Goal: Information Seeking & Learning: Learn about a topic

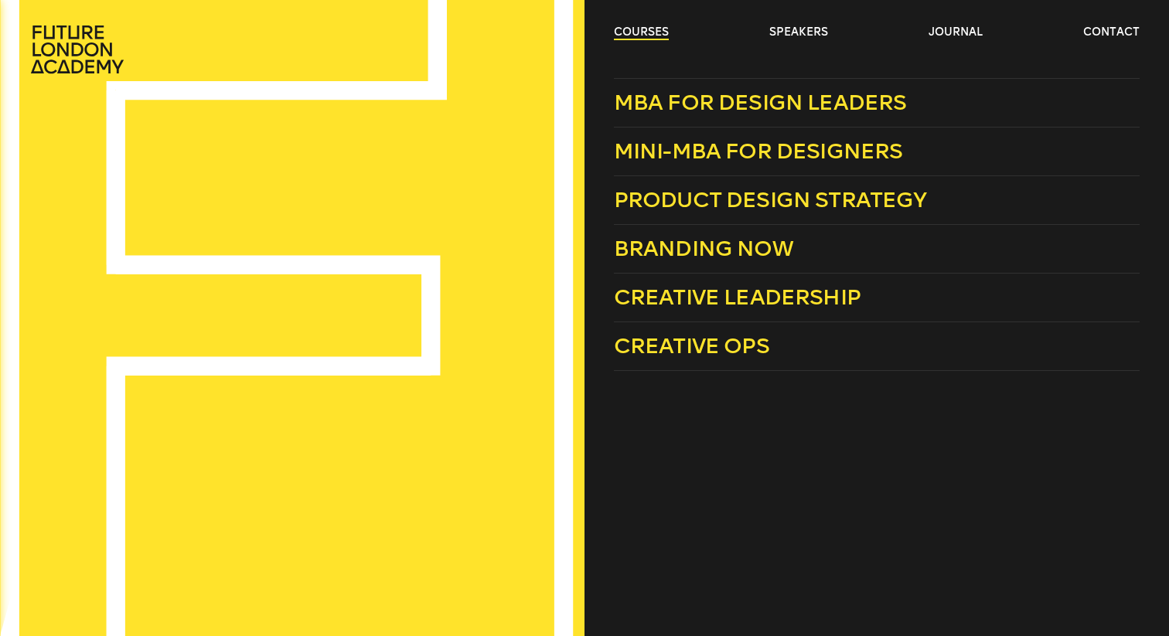
click at [639, 35] on link "courses" at bounding box center [641, 32] width 55 height 15
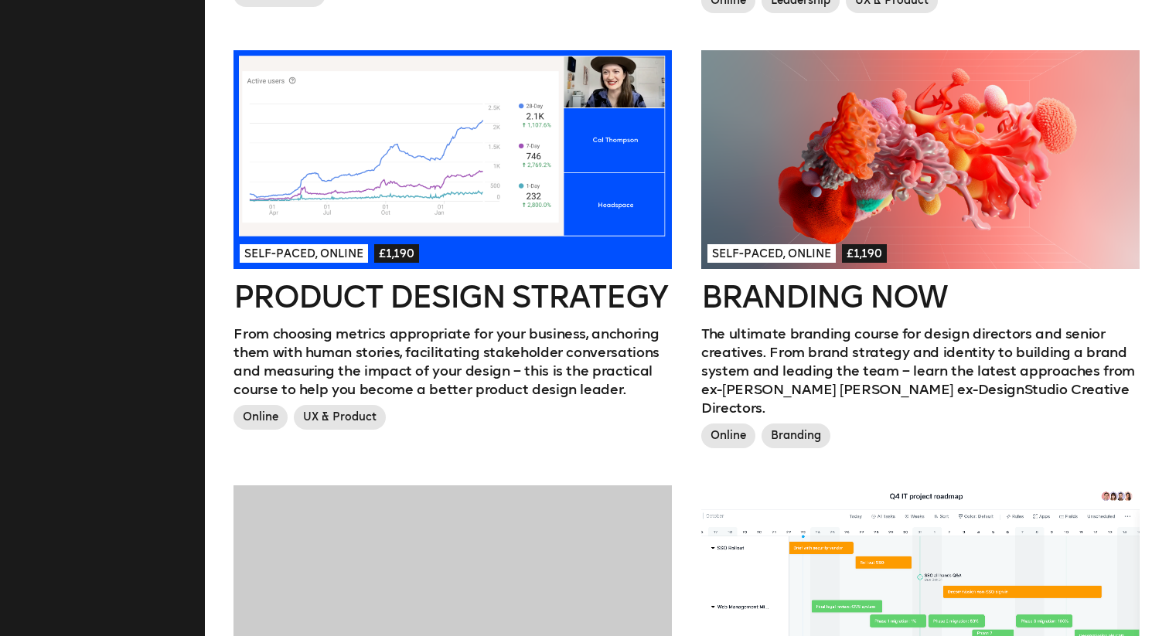
scroll to position [844, 0]
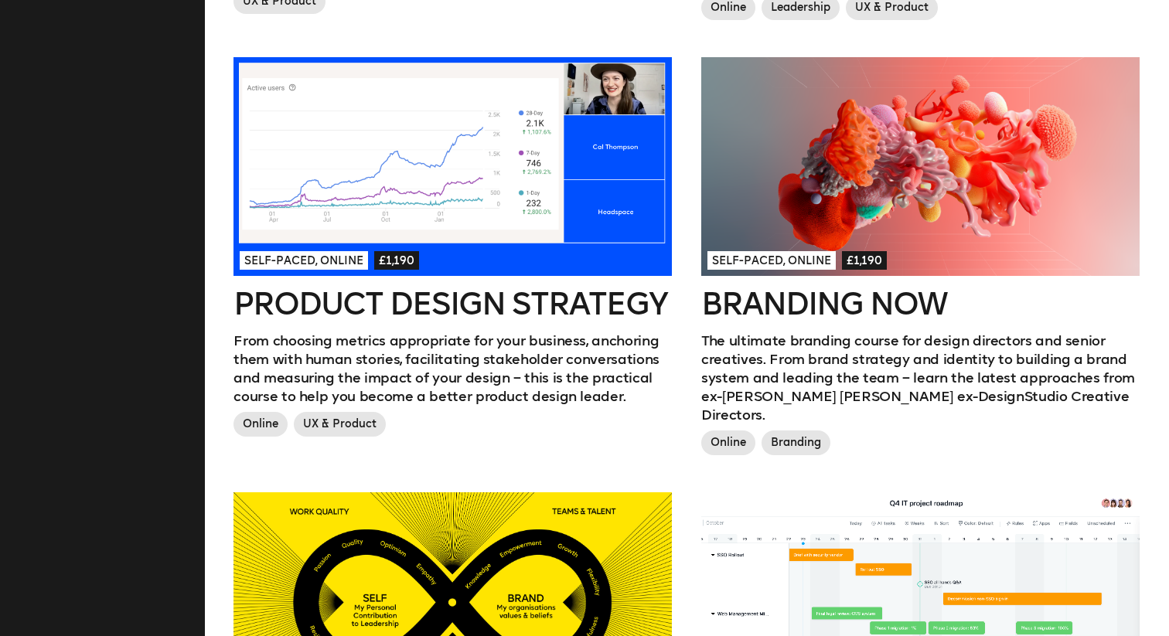
click at [332, 352] on p "From choosing metrics appropriate for your business, anchoring them with human …" at bounding box center [453, 369] width 438 height 74
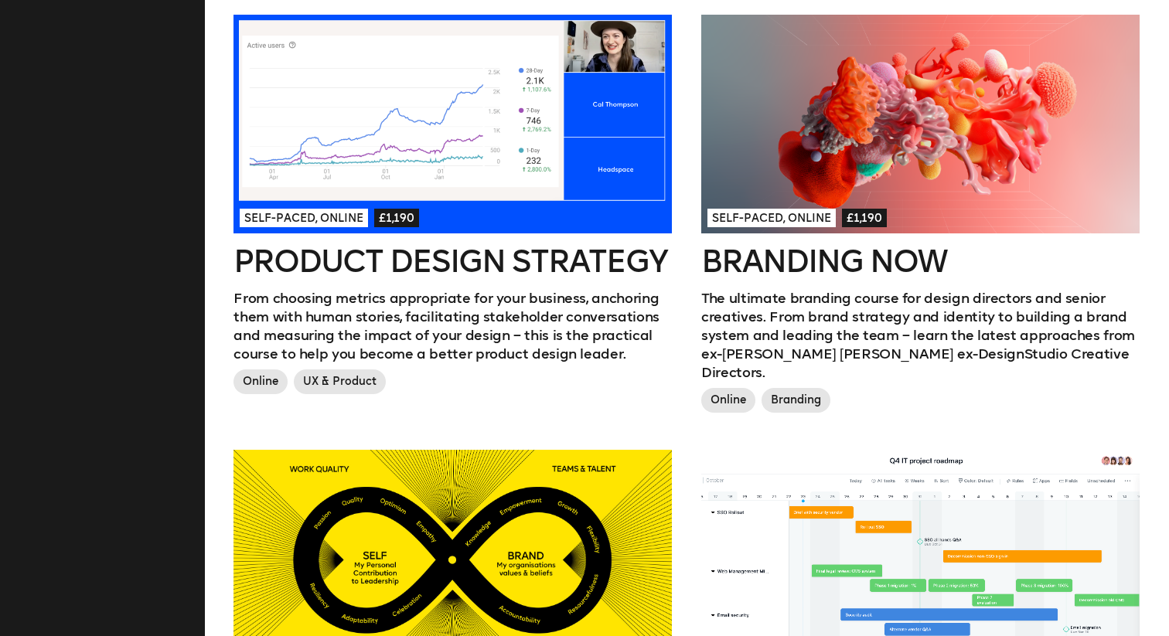
scroll to position [891, 0]
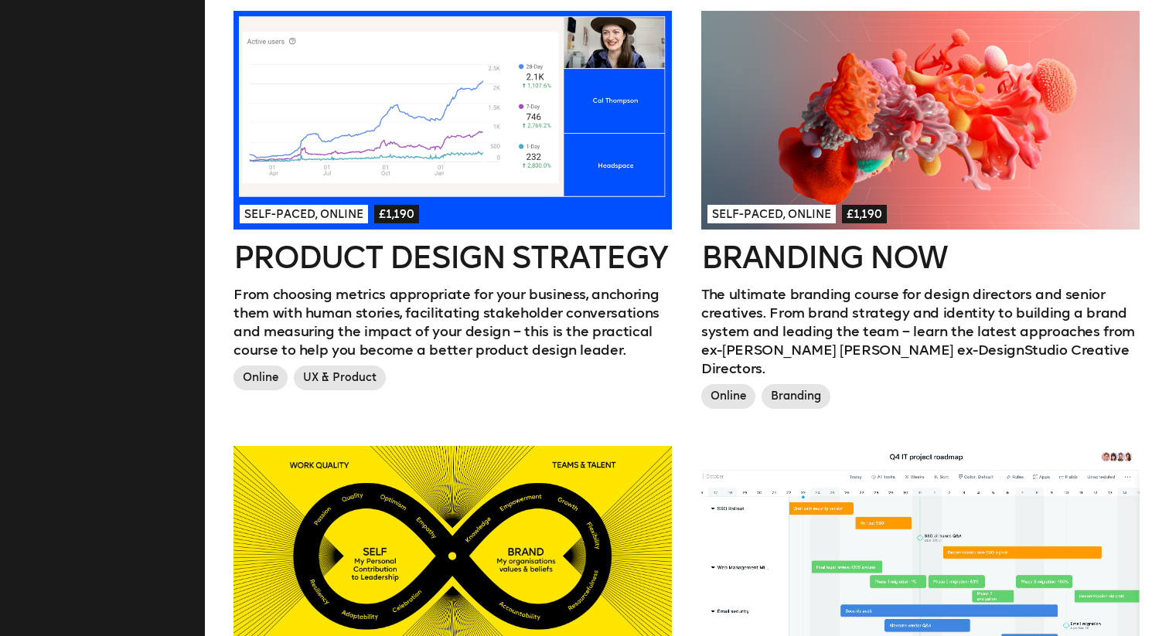
click at [810, 137] on div at bounding box center [920, 121] width 438 height 220
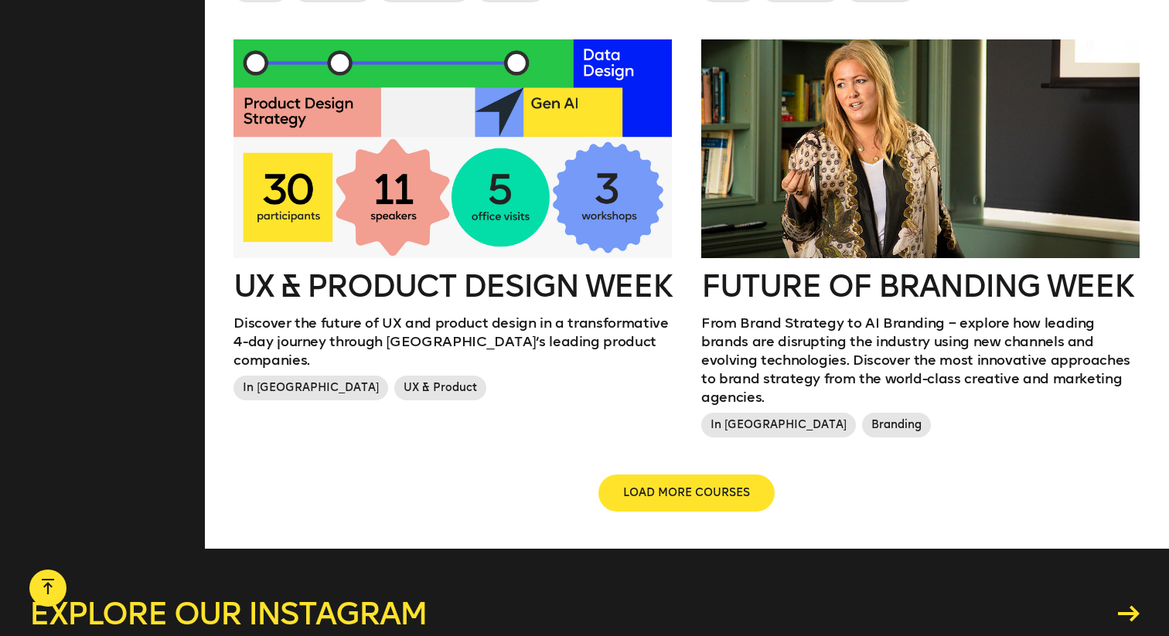
scroll to position [1745, 0]
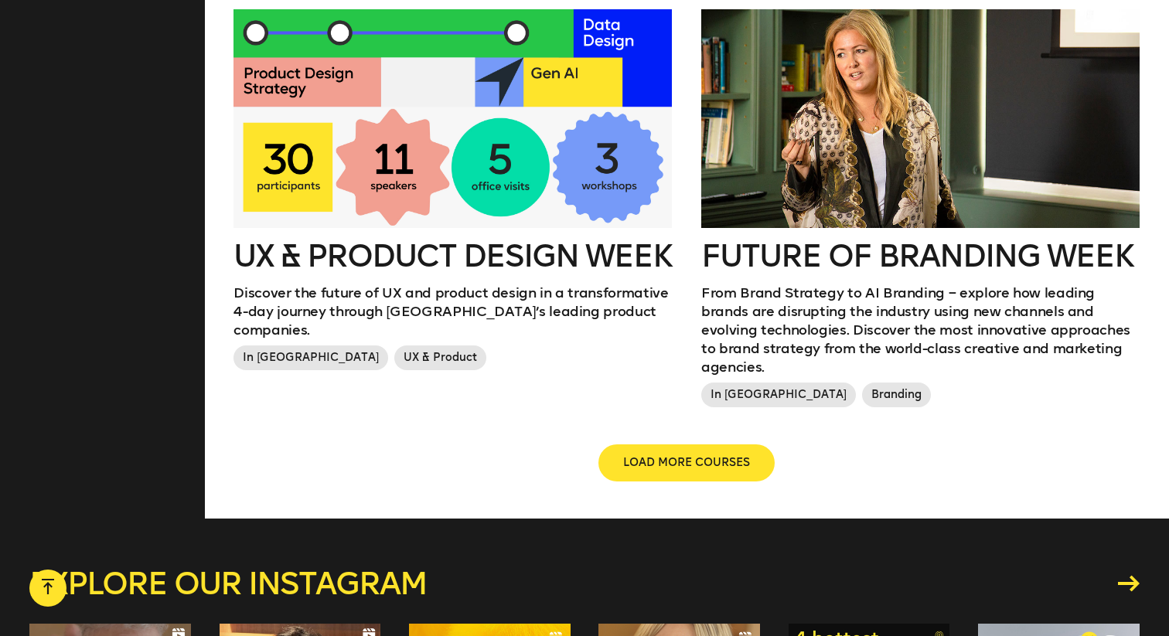
click at [626, 146] on div at bounding box center [453, 119] width 438 height 220
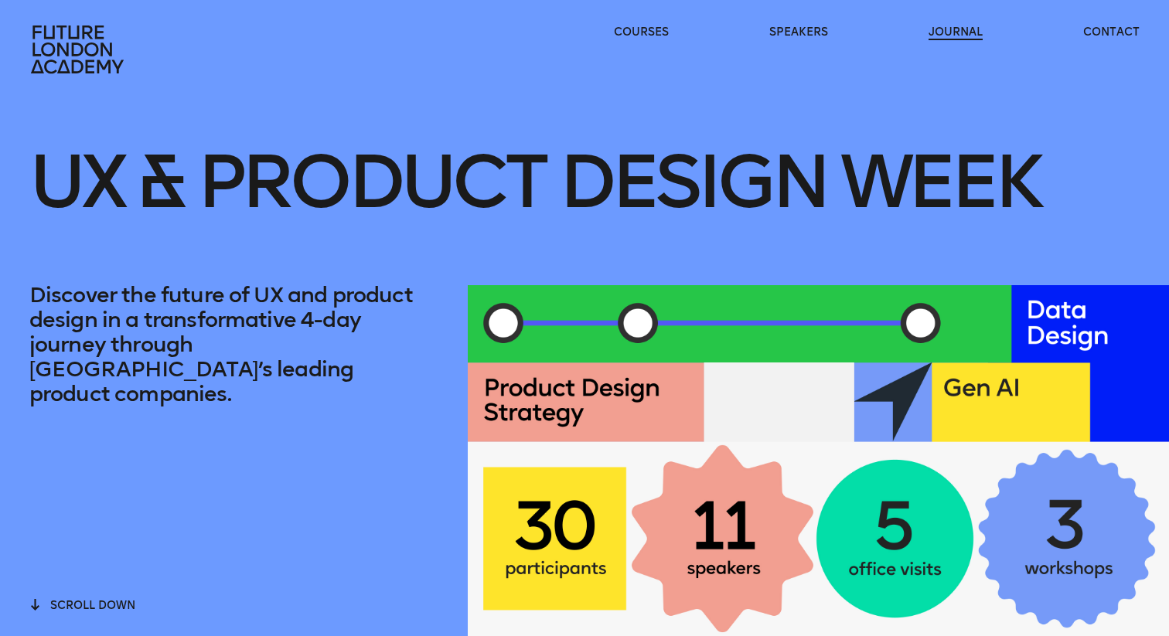
click at [939, 33] on link "journal" at bounding box center [956, 32] width 54 height 15
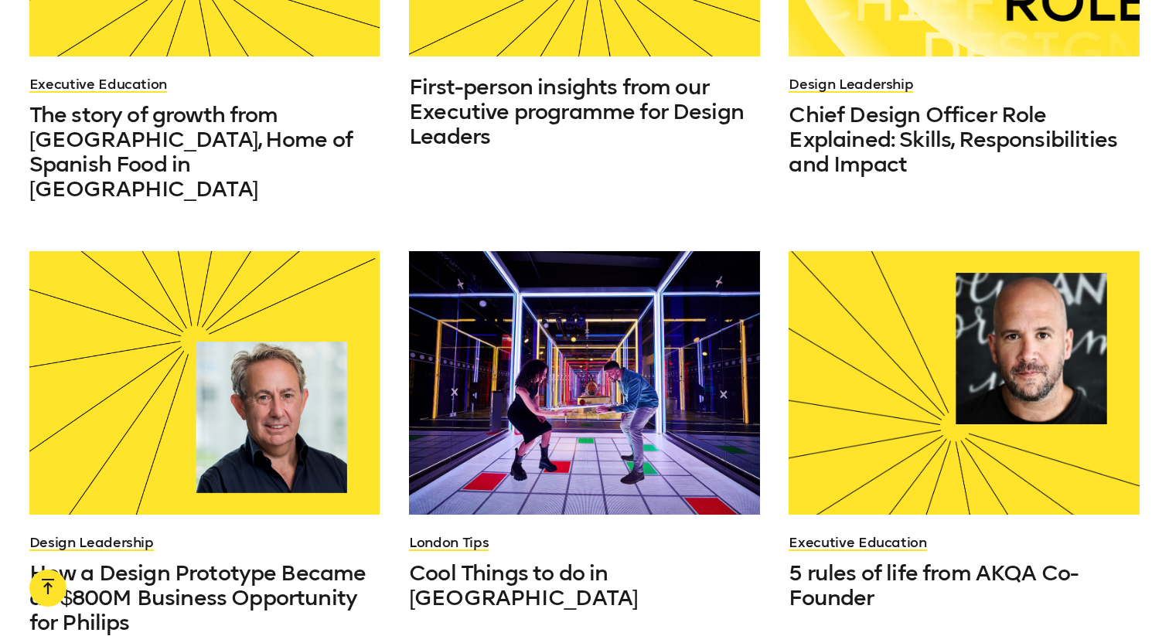
scroll to position [1110, 0]
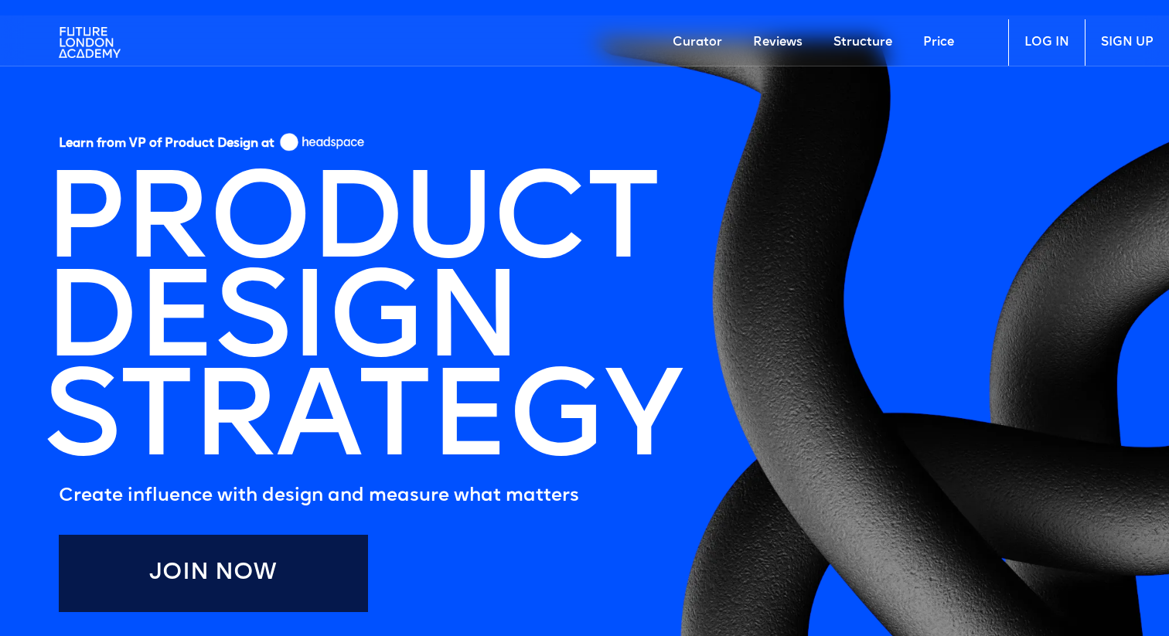
click at [102, 47] on img at bounding box center [90, 42] width 62 height 46
click at [704, 41] on link "Curator" at bounding box center [697, 42] width 80 height 46
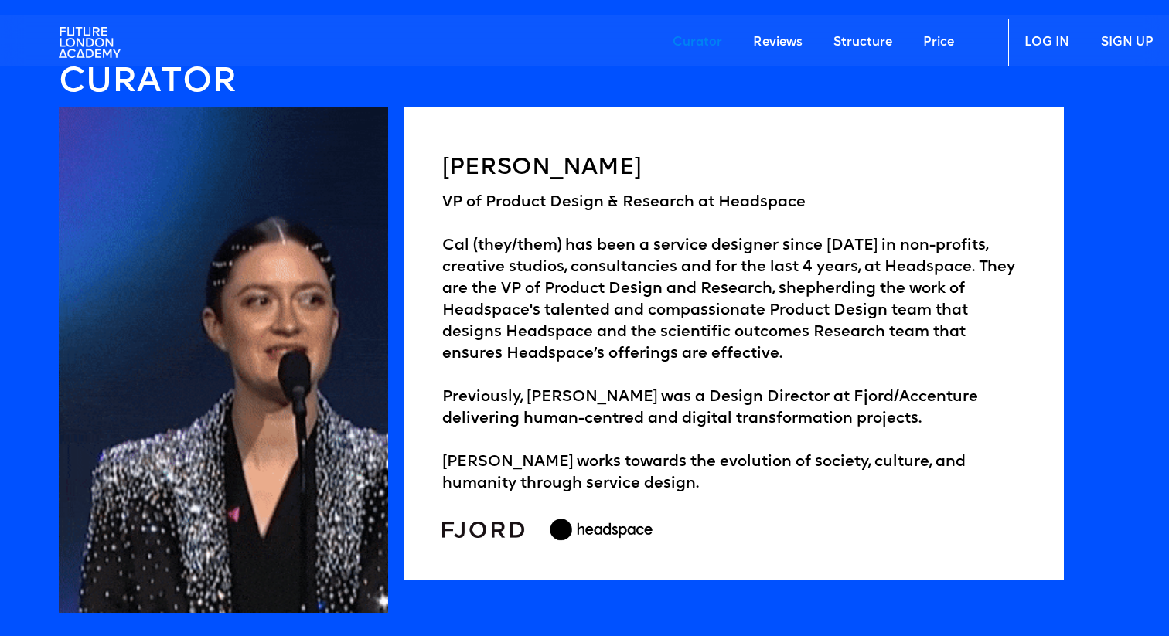
click at [769, 46] on link "Reviews" at bounding box center [778, 42] width 80 height 46
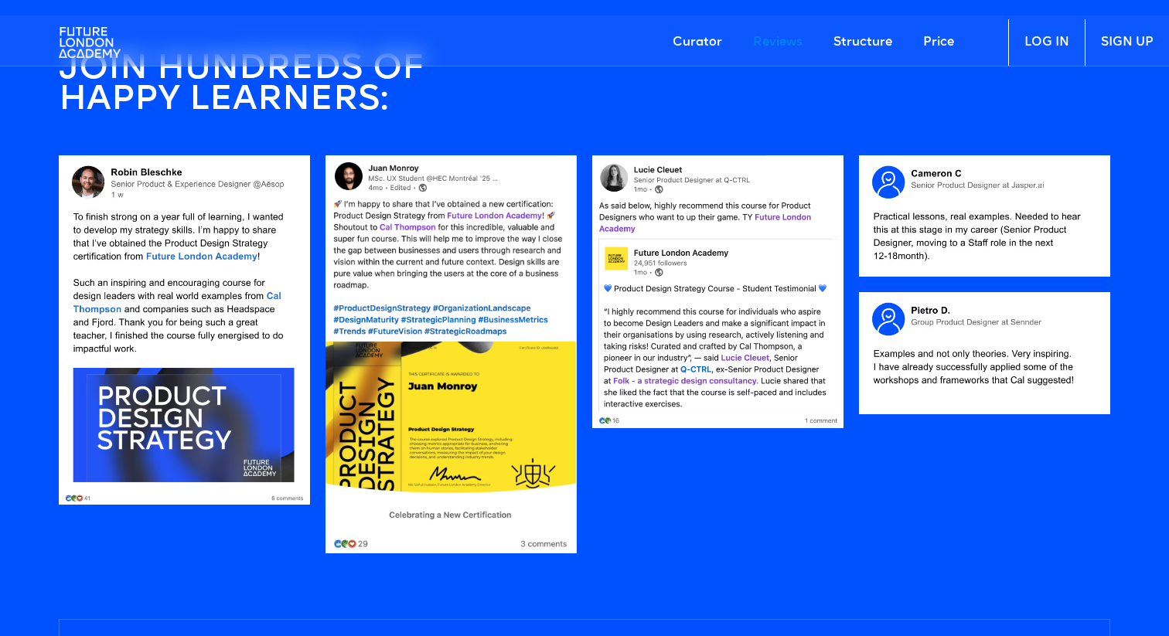
click at [847, 46] on link "Structure" at bounding box center [863, 42] width 90 height 46
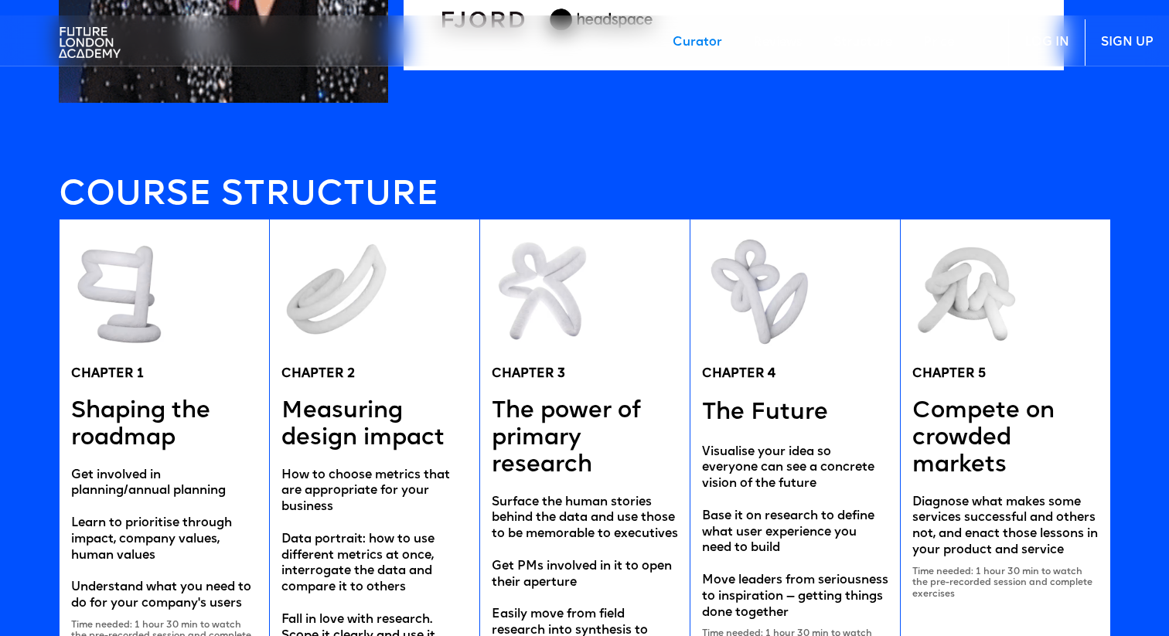
click at [932, 42] on link "Price" at bounding box center [939, 42] width 62 height 46
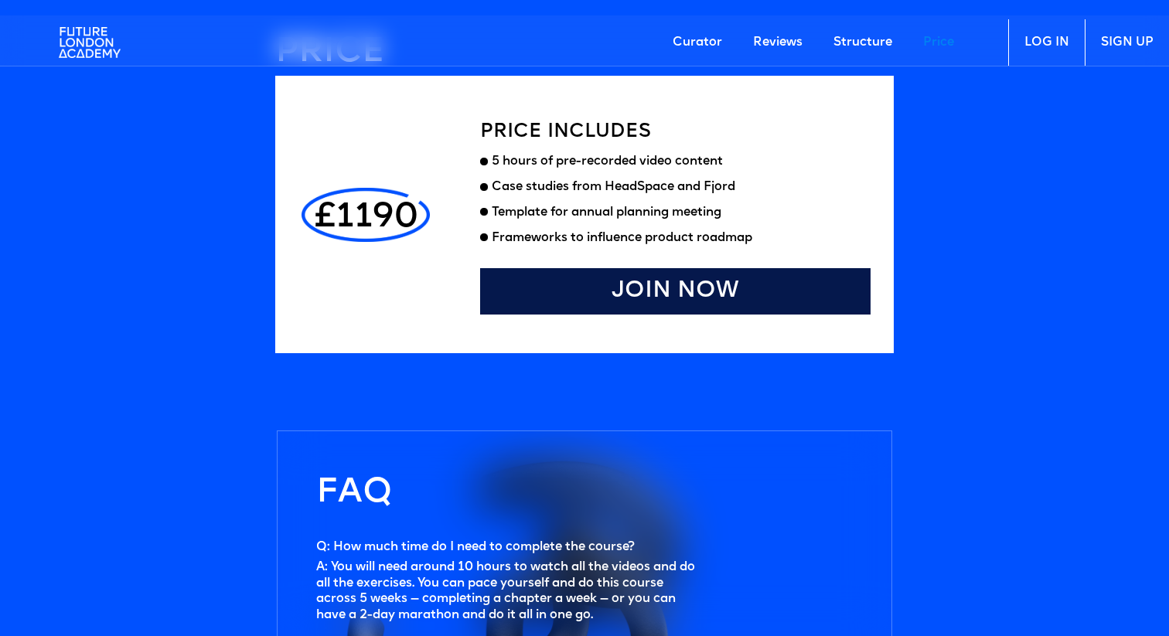
scroll to position [4235, 0]
click at [1028, 46] on link "LOG IN" at bounding box center [1046, 42] width 77 height 46
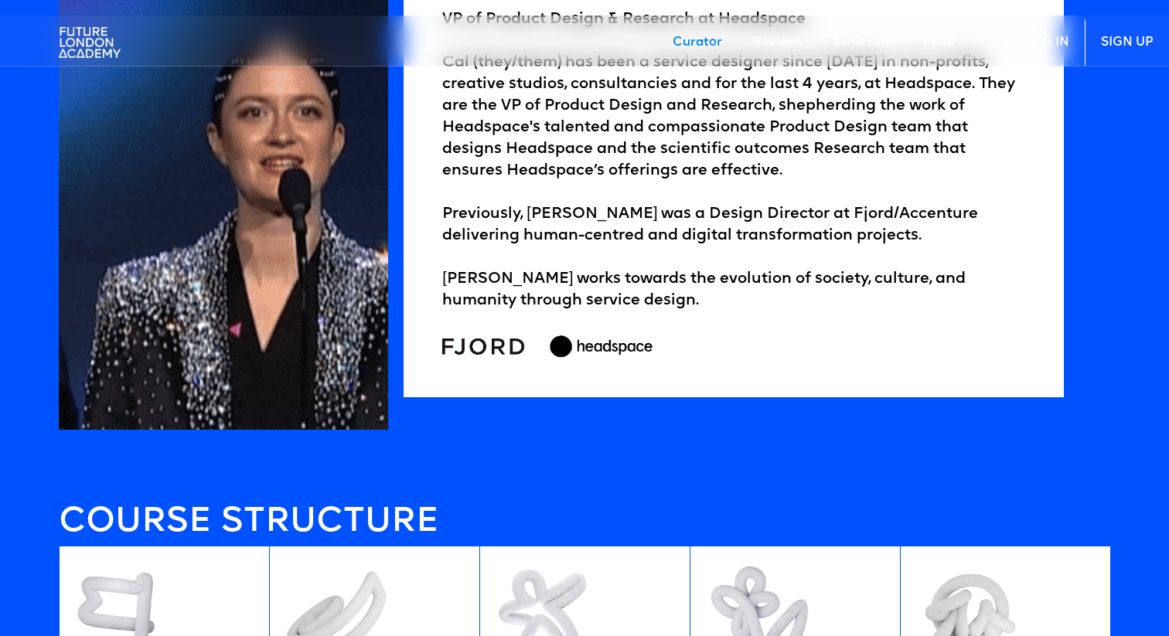
scroll to position [2454, 0]
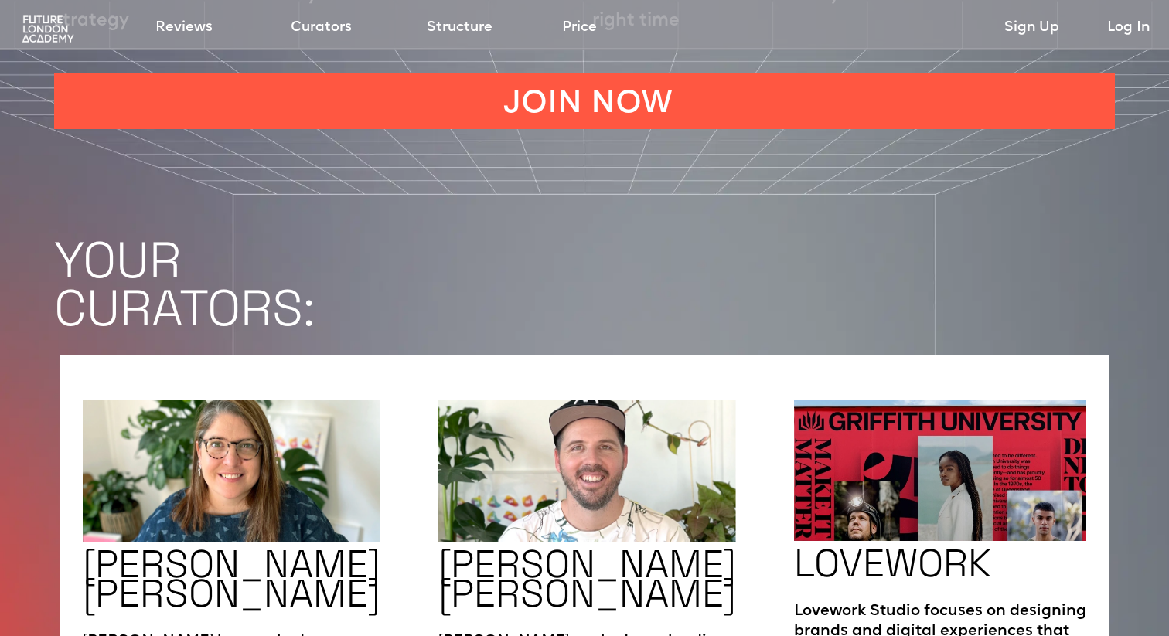
scroll to position [2289, 0]
